Goal: Use online tool/utility: Utilize a website feature to perform a specific function

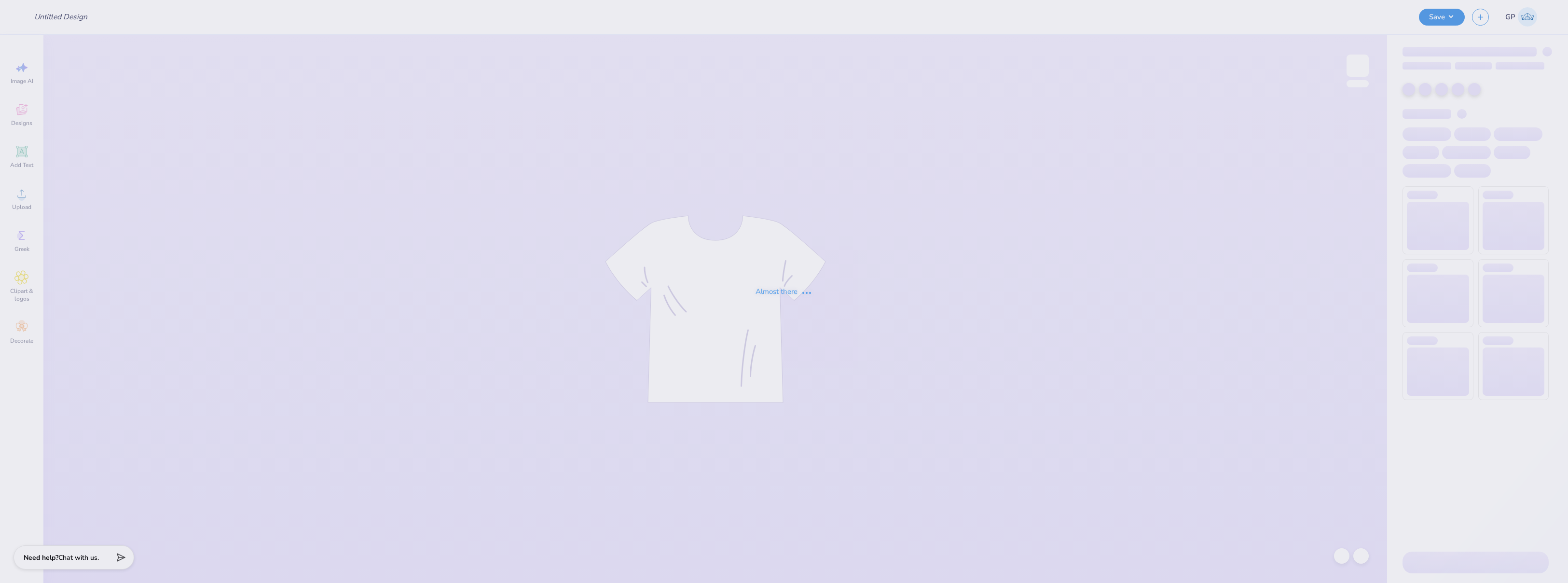
type input "[PERSON_NAME] And [PERSON_NAME] : [PERSON_NAME]"
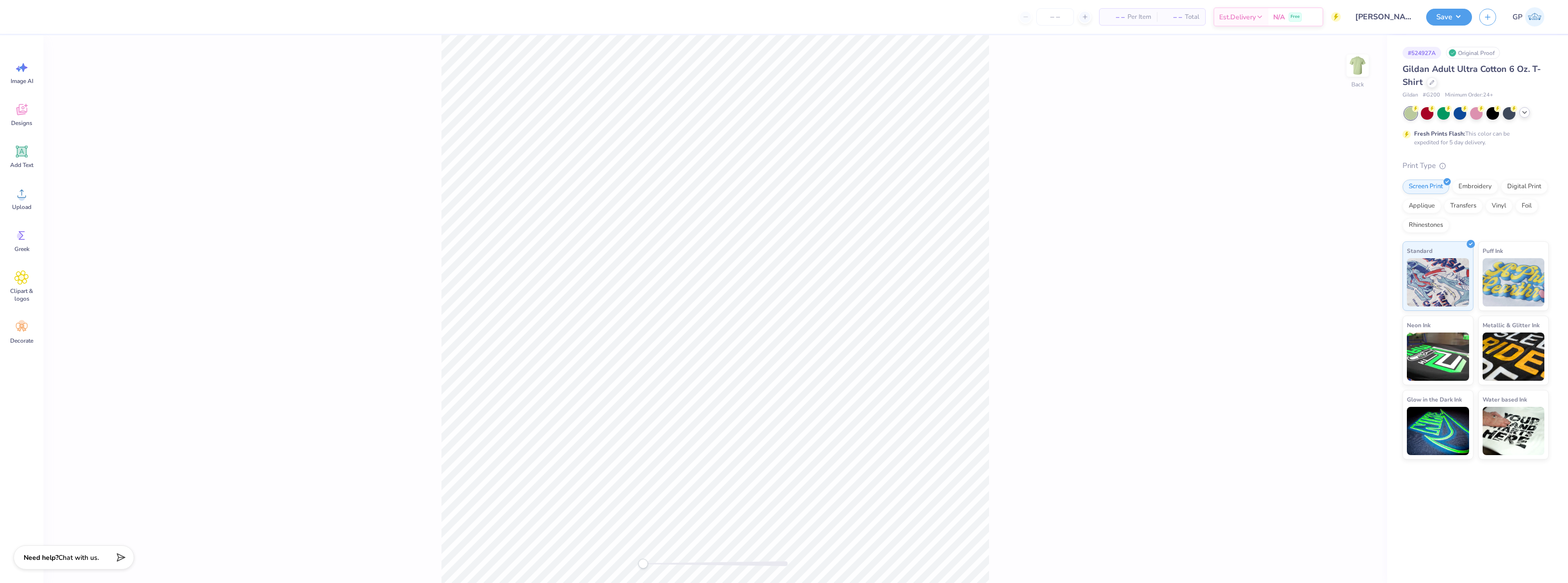
click at [1522, 116] on div at bounding box center [1524, 112] width 10 height 10
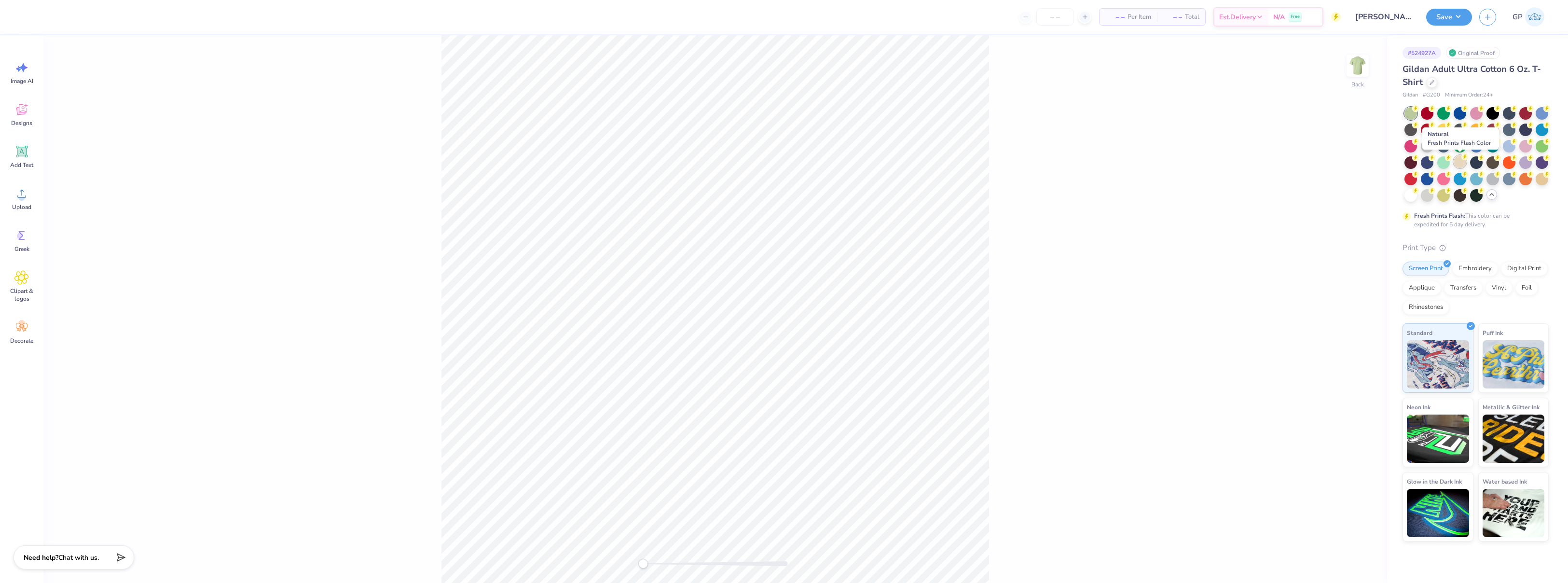
click at [1459, 166] on div at bounding box center [1460, 161] width 13 height 13
click at [22, 191] on icon at bounding box center [22, 193] width 9 height 8
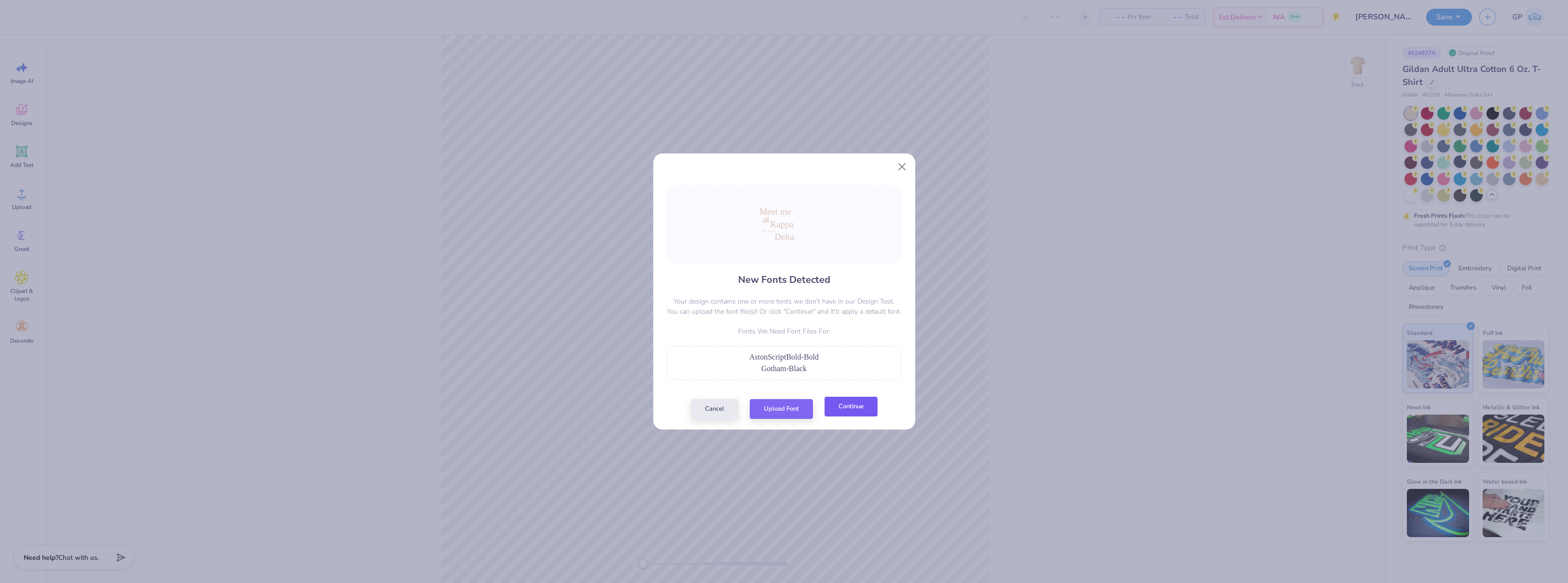
click at [865, 409] on button "Continue" at bounding box center [851, 407] width 53 height 19
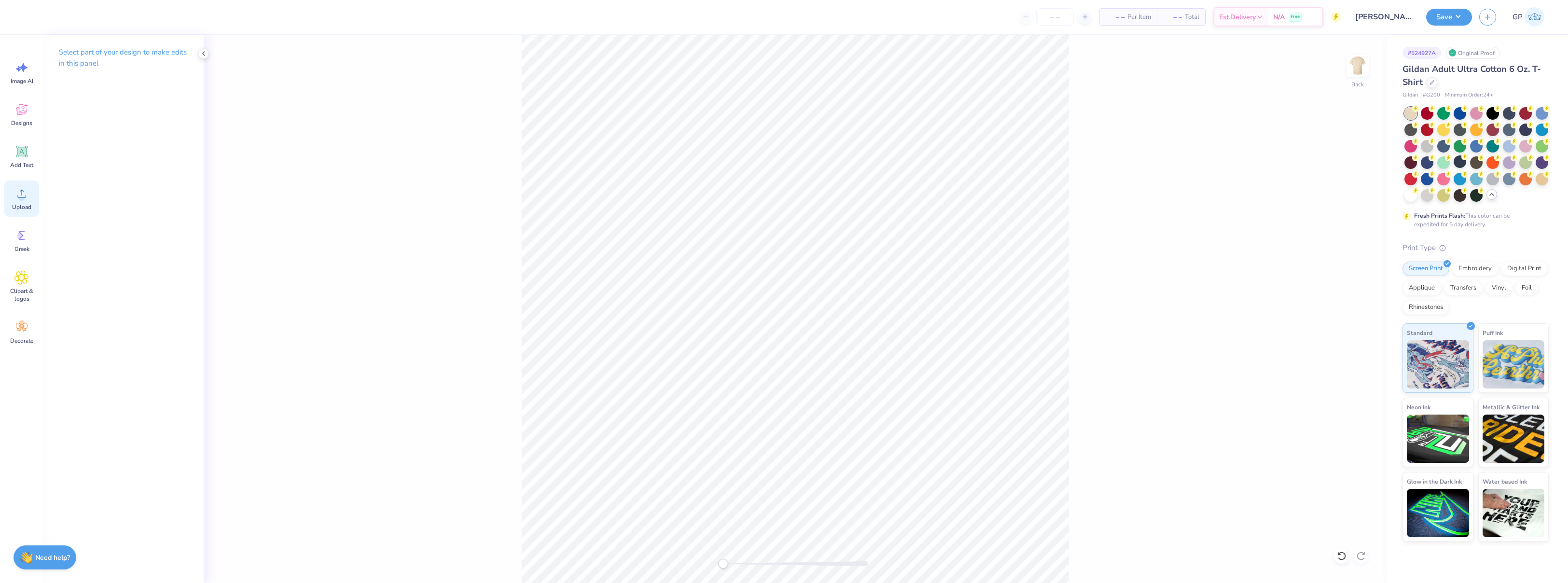
click at [16, 210] on span "Upload" at bounding box center [22, 207] width 19 height 8
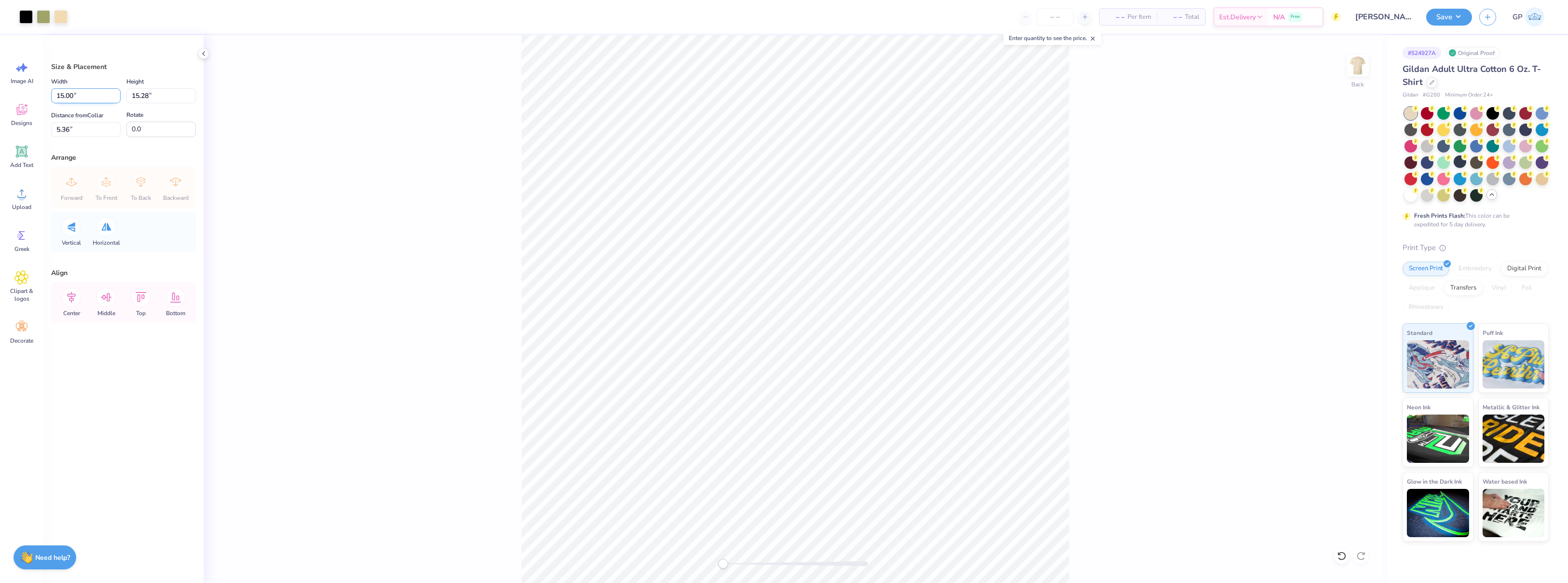
click at [86, 98] on input "15.00" at bounding box center [86, 96] width 69 height 15
type input "3.50"
type input "3.57"
click at [90, 131] on input "11.22" at bounding box center [86, 130] width 69 height 15
type input "3"
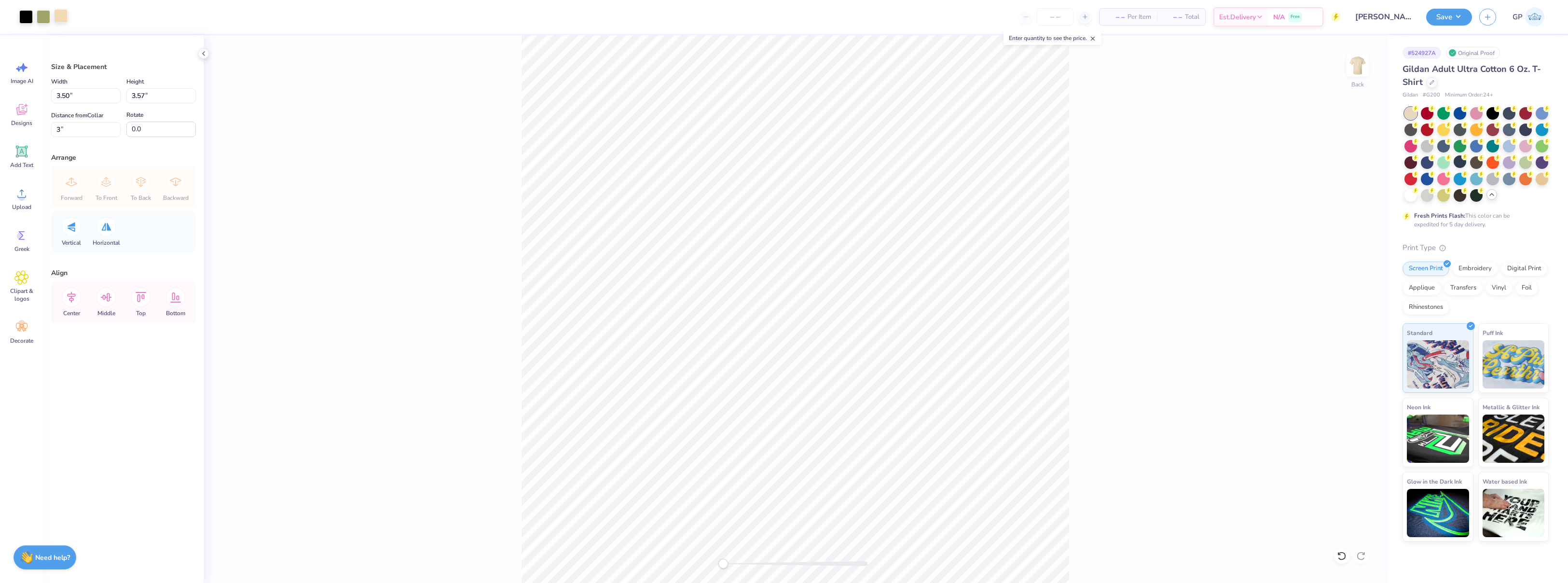
click at [61, 21] on div at bounding box center [61, 16] width 13 height 13
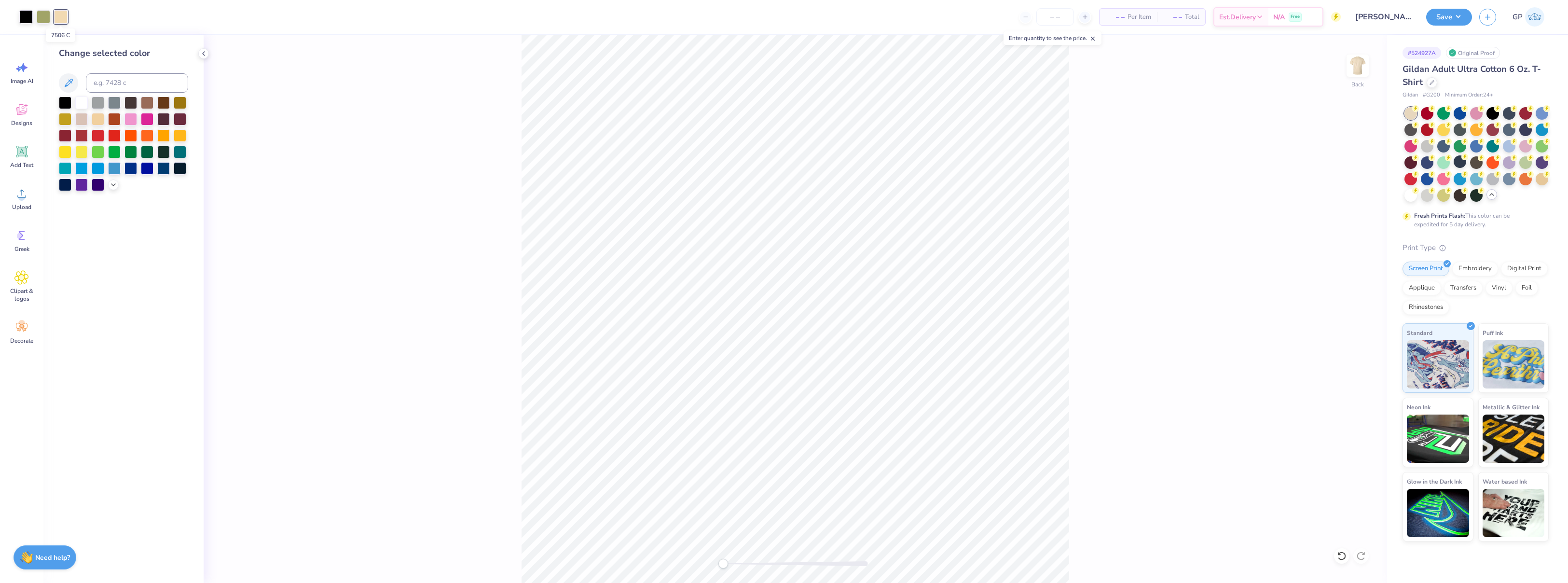
click at [61, 21] on div at bounding box center [61, 17] width 13 height 13
click at [113, 184] on icon at bounding box center [113, 184] width 8 height 8
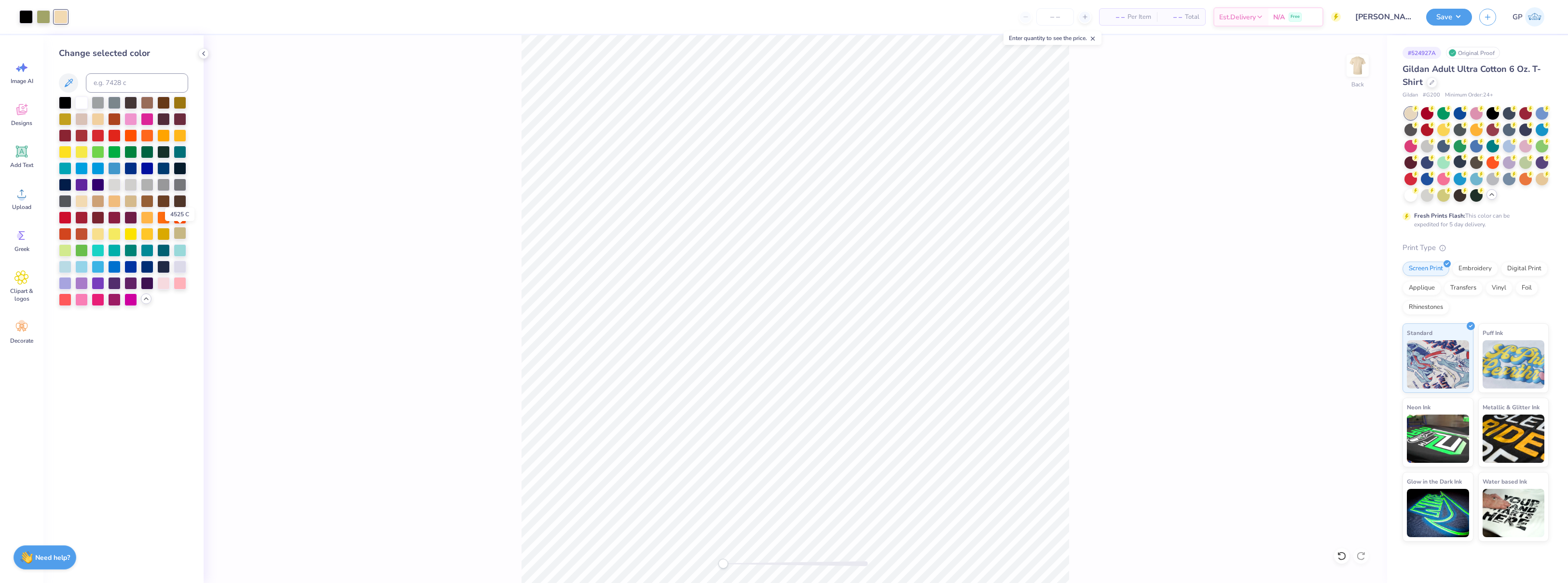
click at [180, 235] on div at bounding box center [180, 233] width 13 height 13
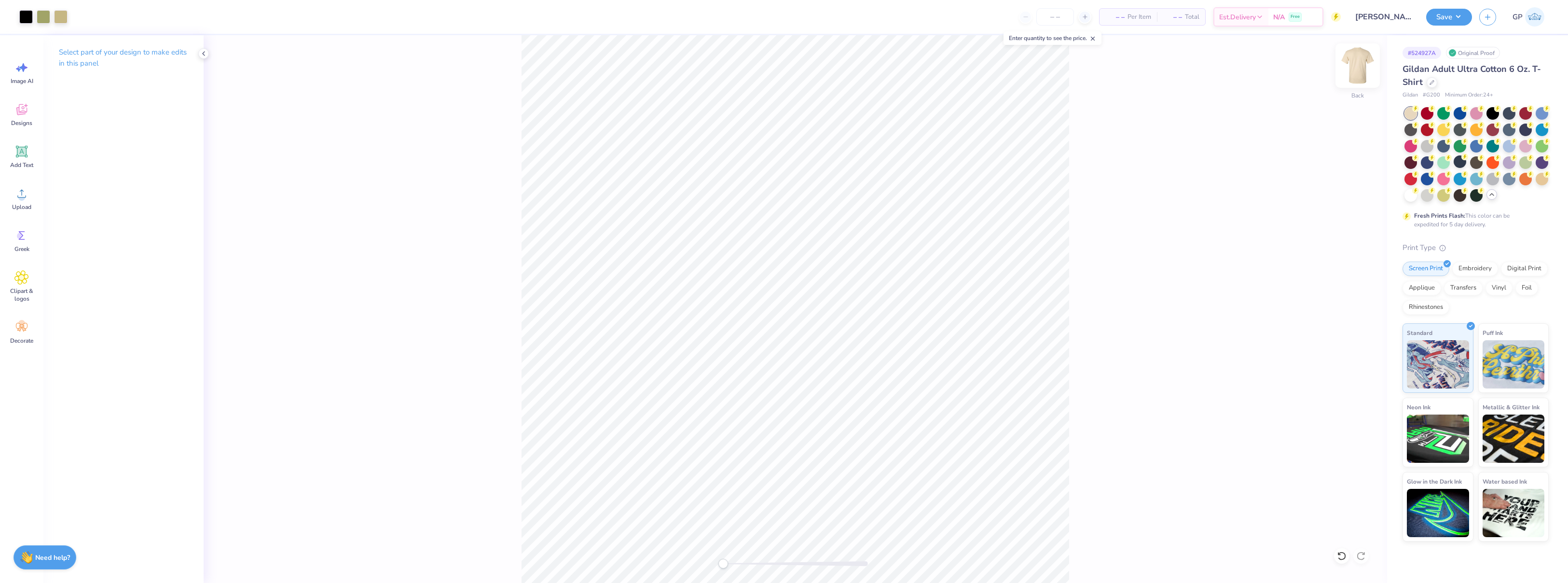
click at [1360, 69] on img at bounding box center [1357, 65] width 38 height 38
click at [19, 190] on icon at bounding box center [22, 194] width 15 height 15
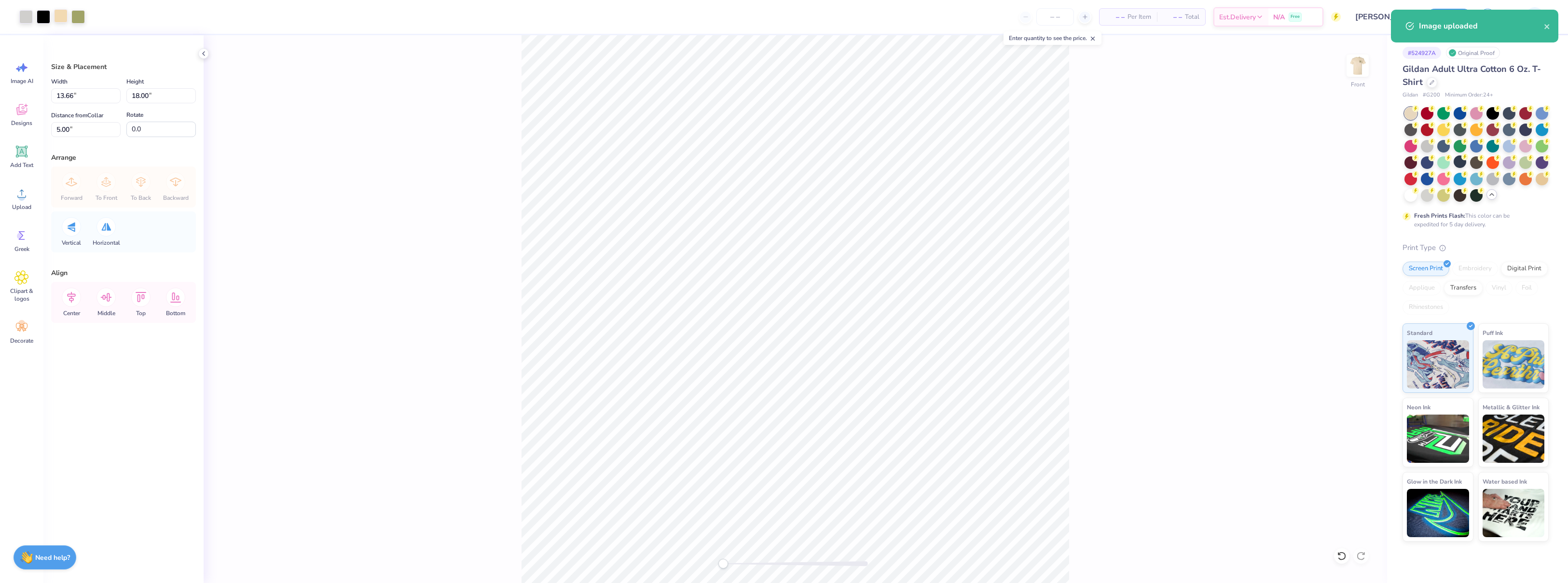
click at [61, 16] on div at bounding box center [61, 16] width 13 height 13
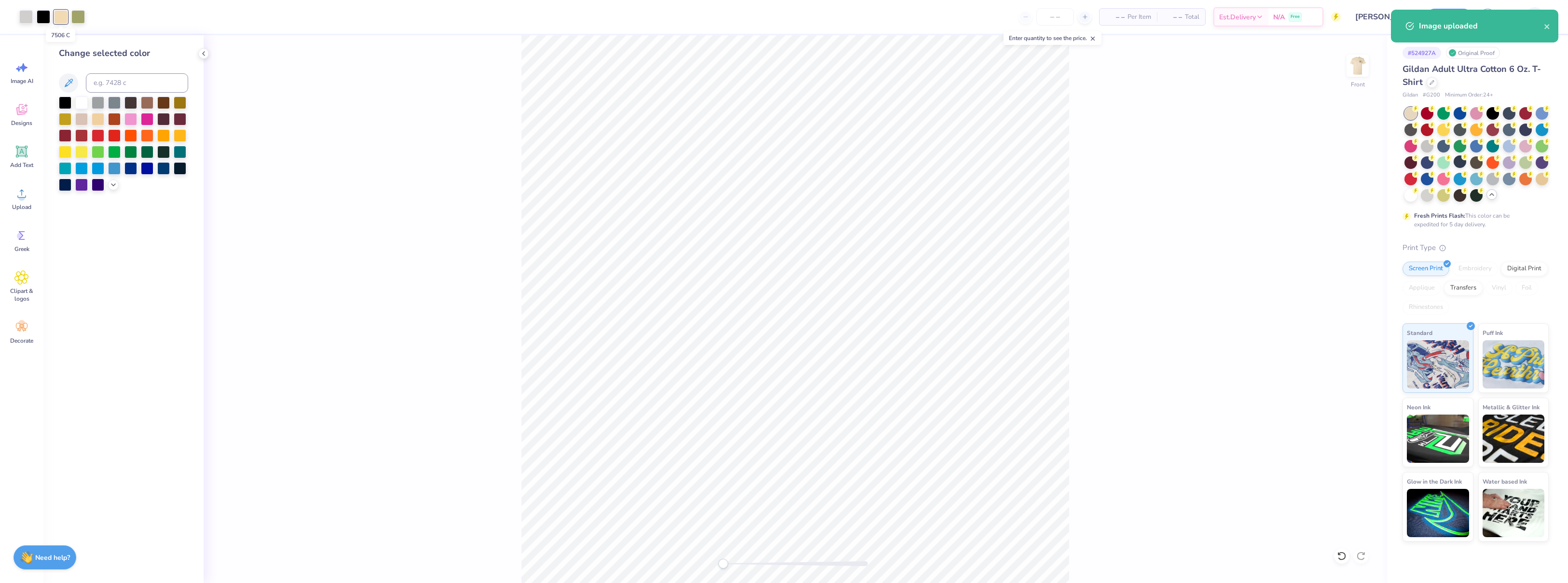
click at [61, 16] on div at bounding box center [61, 17] width 13 height 13
click at [114, 186] on icon at bounding box center [113, 184] width 8 height 8
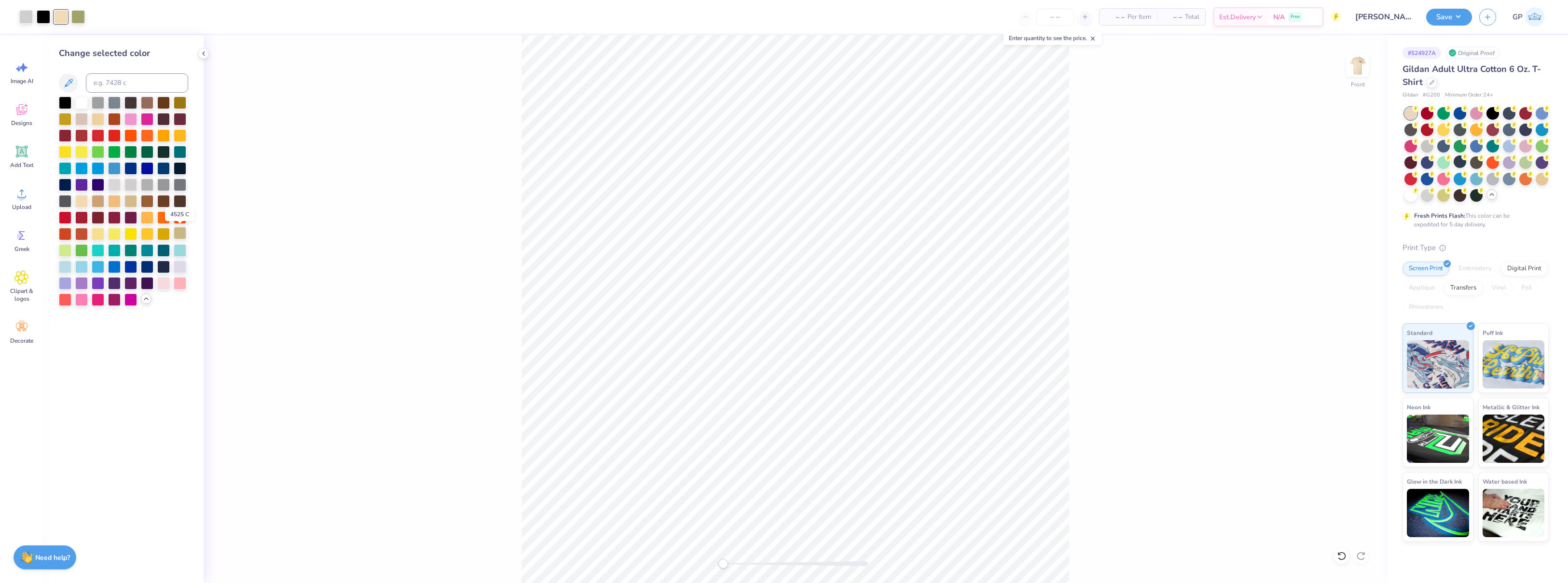
click at [185, 235] on div at bounding box center [180, 233] width 13 height 13
click at [379, 245] on div "Front" at bounding box center [795, 309] width 1183 height 548
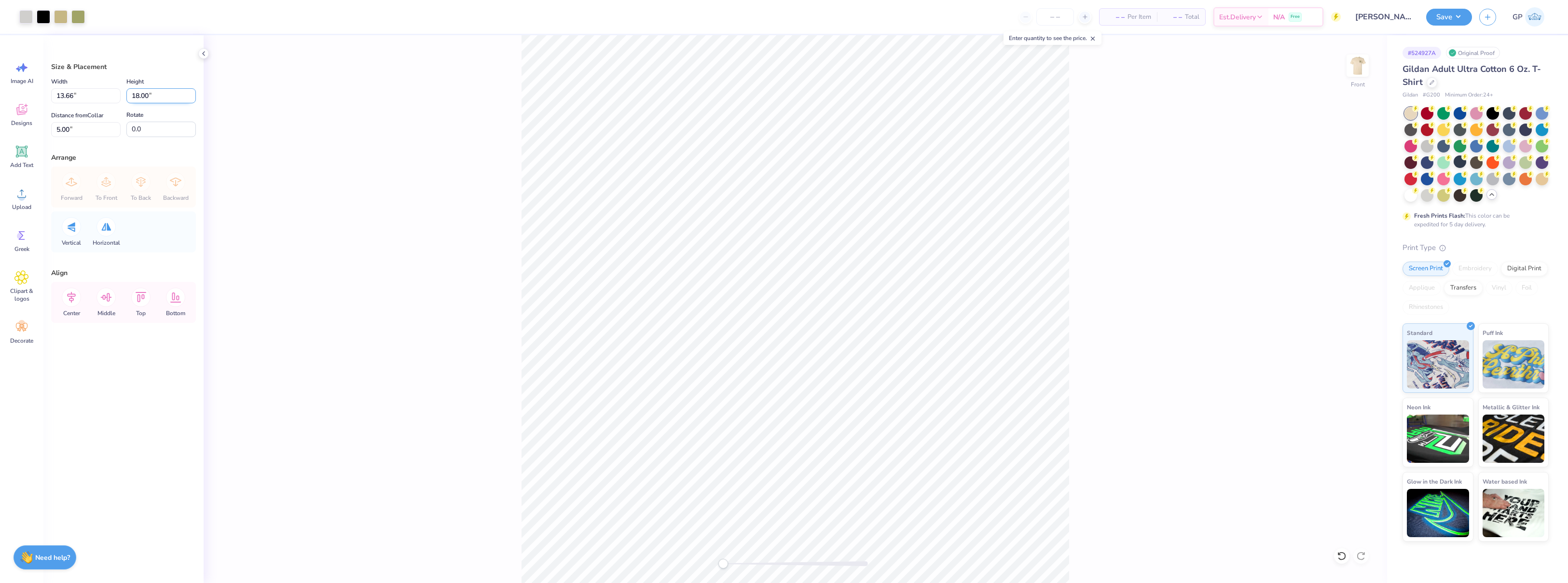
click at [152, 94] on input "18.00" at bounding box center [161, 96] width 69 height 15
type input "15"
type input "11.39"
type input "15.00"
click at [85, 130] on input "6.50" at bounding box center [86, 130] width 69 height 15
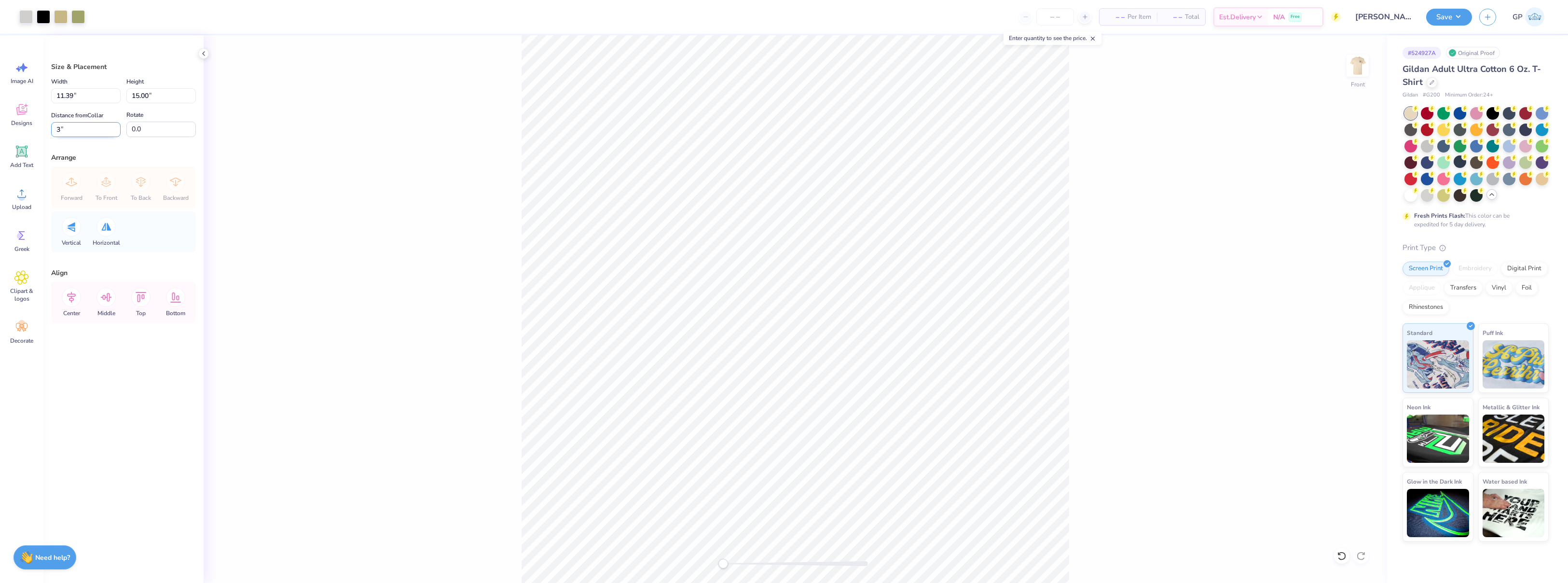
type input "3"
click at [345, 207] on div "Front" at bounding box center [795, 309] width 1183 height 548
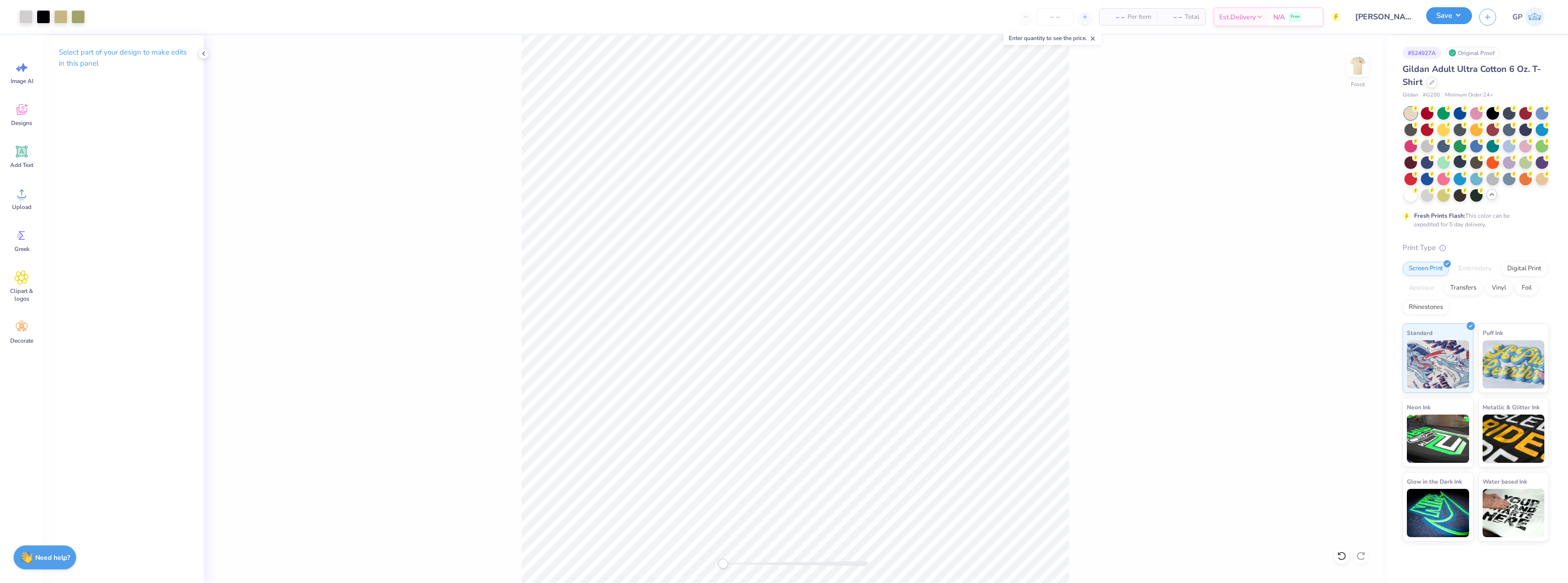
click at [1447, 15] on button "Save" at bounding box center [1449, 16] width 46 height 17
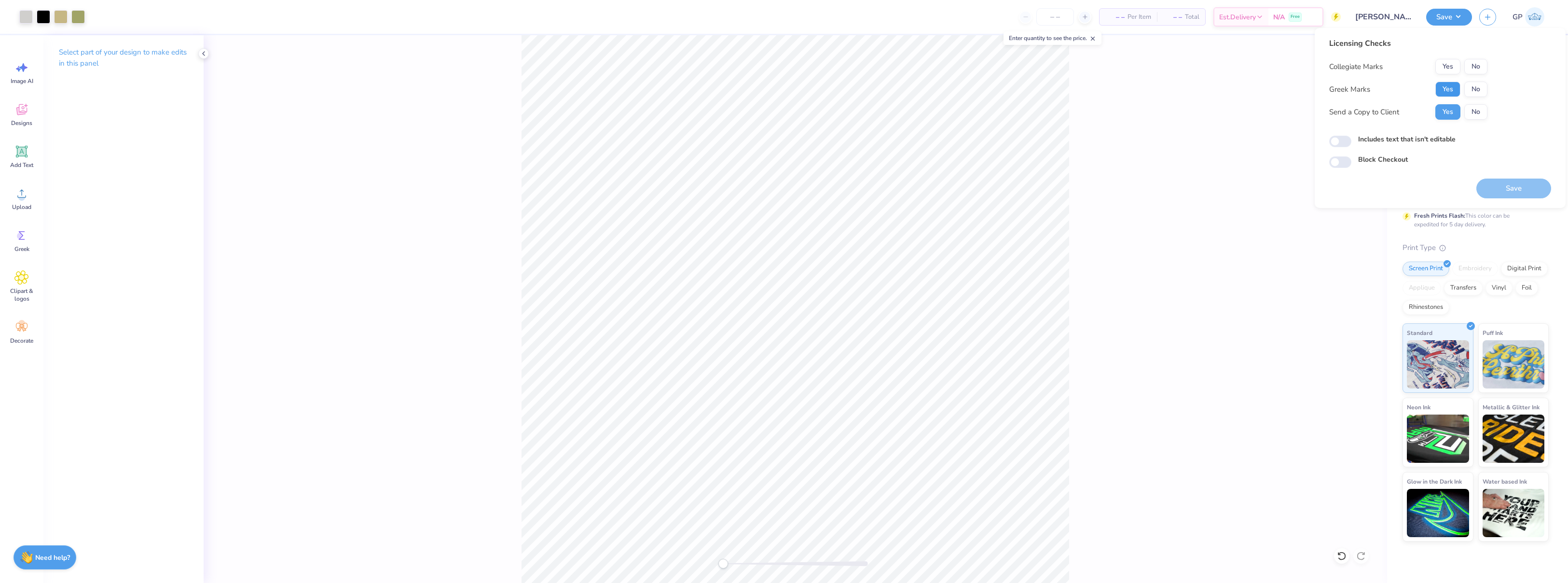
click at [1446, 87] on button "Yes" at bounding box center [1447, 89] width 25 height 15
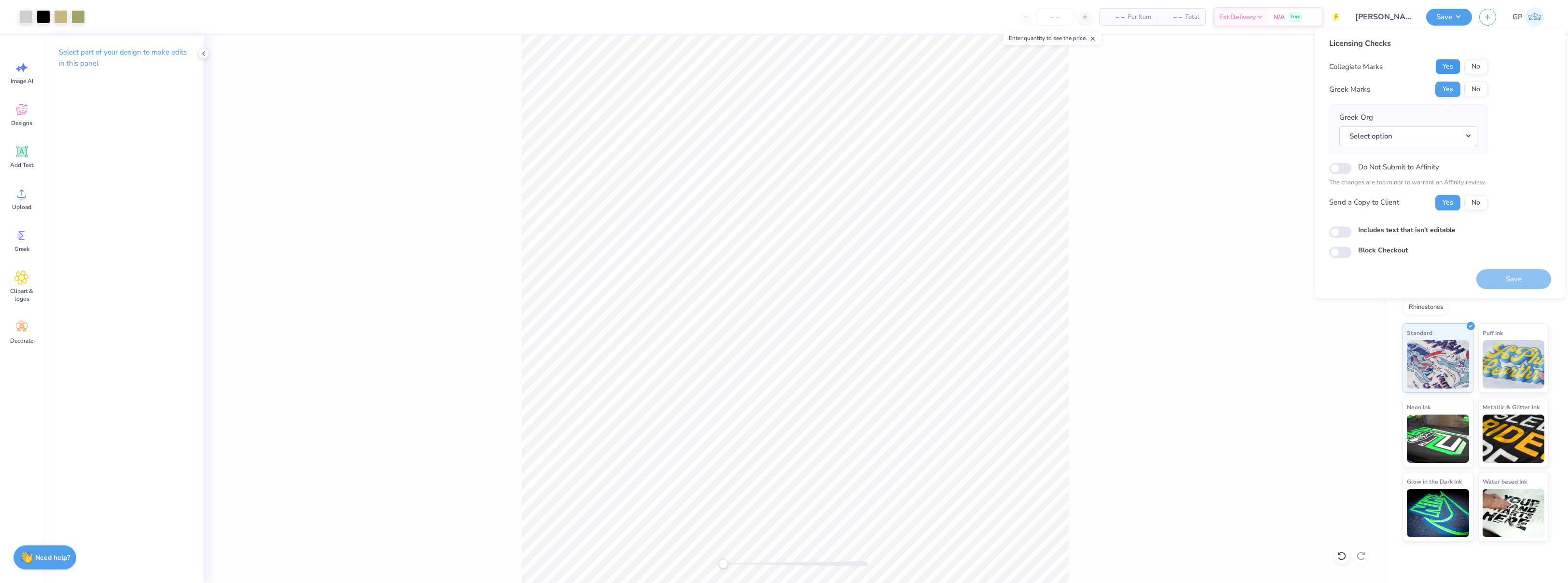
click at [1445, 67] on button "Yes" at bounding box center [1447, 66] width 25 height 15
click at [1513, 284] on button "Save" at bounding box center [1513, 279] width 75 height 19
